Goal: Information Seeking & Learning: Learn about a topic

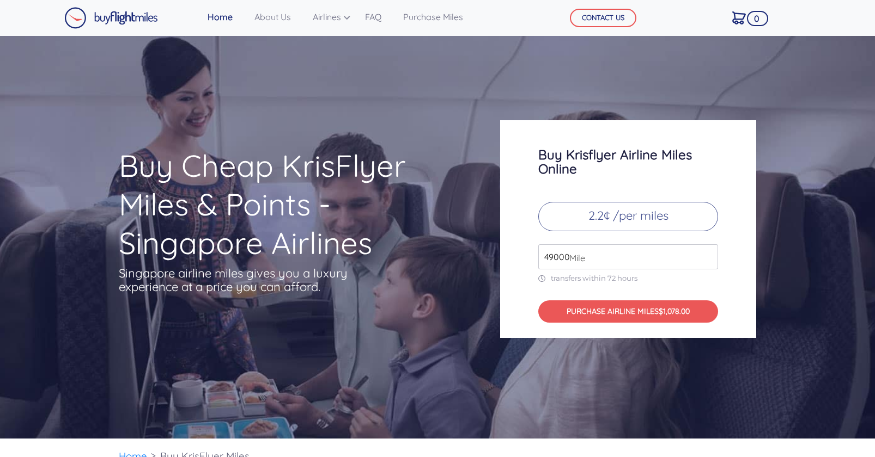
drag, startPoint x: 624, startPoint y: 261, endPoint x: 535, endPoint y: 253, distance: 89.7
click at [535, 253] on div "Buy Krisflyer Airline Miles Online 2.2¢ /per miles 49000 Mile transfers within …" at bounding box center [628, 229] width 256 height 218
click at [584, 255] on span "Mile" at bounding box center [574, 258] width 21 height 13
click at [280, 21] on link "About Us" at bounding box center [272, 17] width 45 height 22
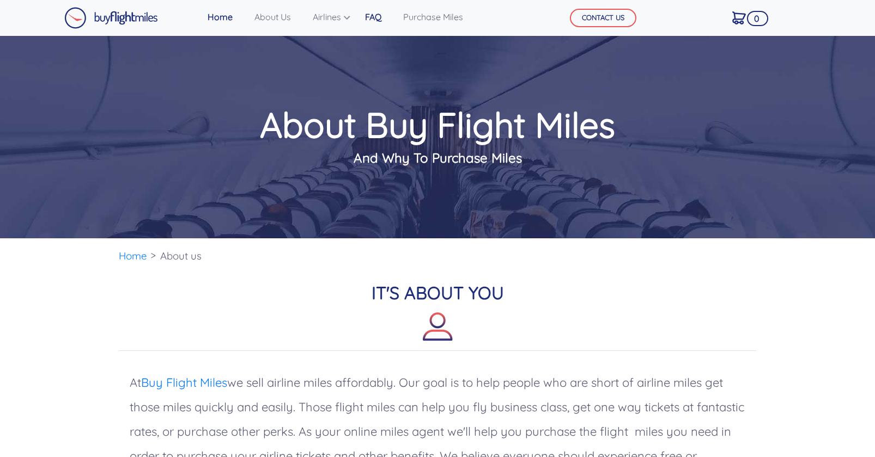
click at [376, 14] on link "FAQ" at bounding box center [372, 17] width 25 height 22
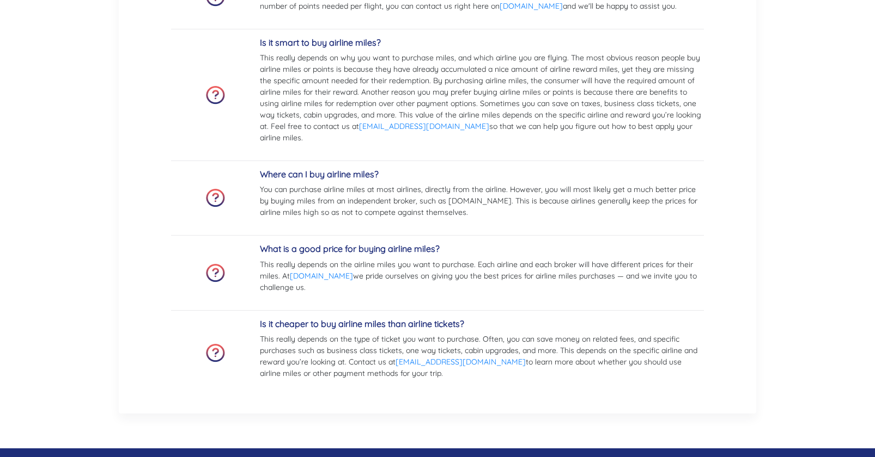
scroll to position [969, 0]
